Goal: Information Seeking & Learning: Learn about a topic

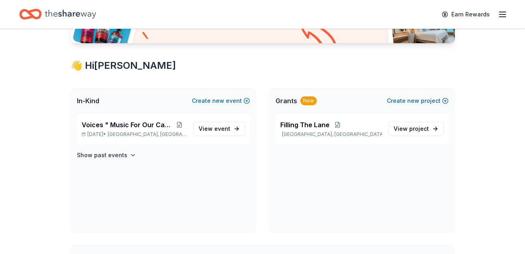
scroll to position [118, 0]
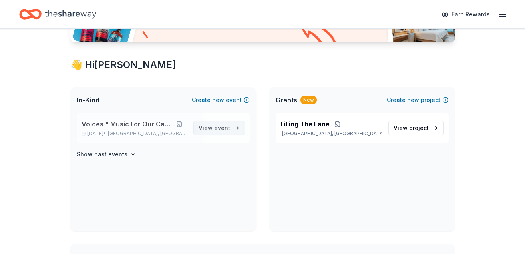
click at [216, 125] on span "event" at bounding box center [222, 128] width 16 height 7
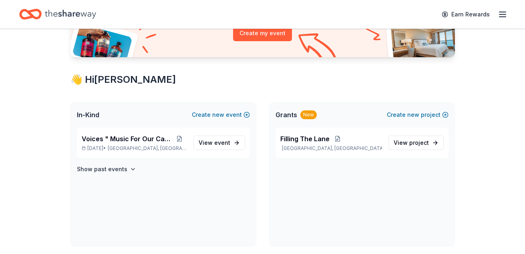
click at [311, 114] on div "New" at bounding box center [309, 115] width 16 height 9
click at [407, 140] on span "View project" at bounding box center [411, 143] width 35 height 10
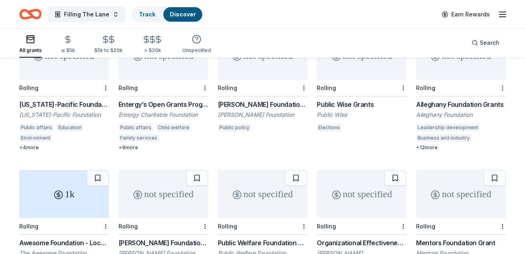
scroll to position [193, 0]
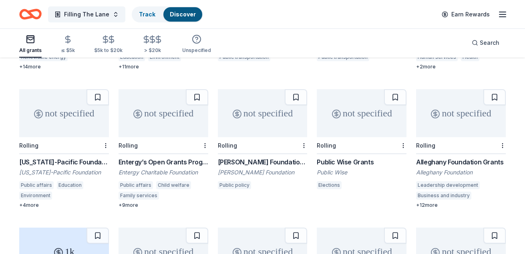
click at [338, 125] on div "not specified" at bounding box center [362, 113] width 90 height 48
